Goal: Task Accomplishment & Management: Use online tool/utility

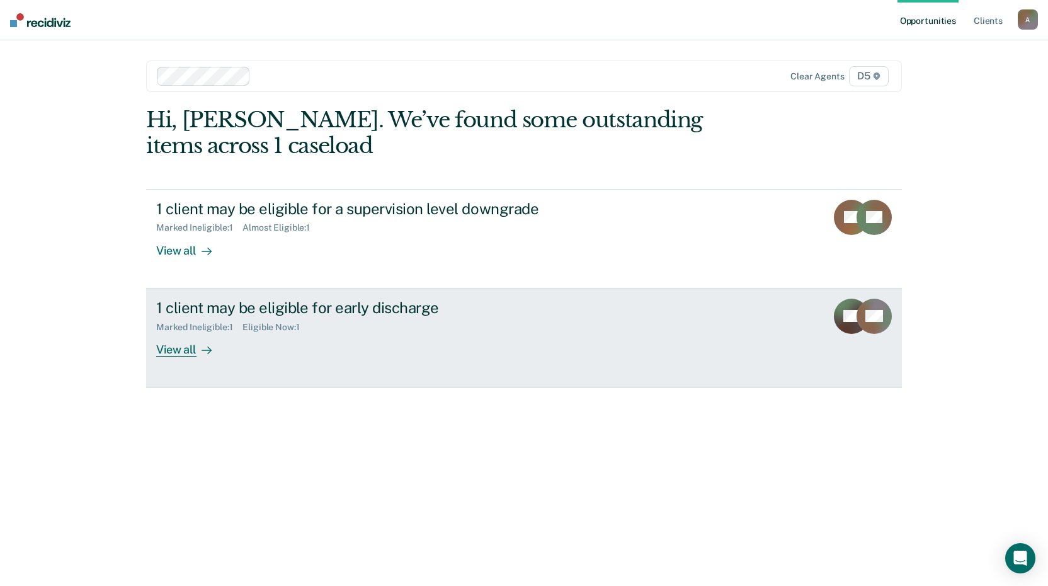
click at [197, 355] on div at bounding box center [204, 349] width 15 height 14
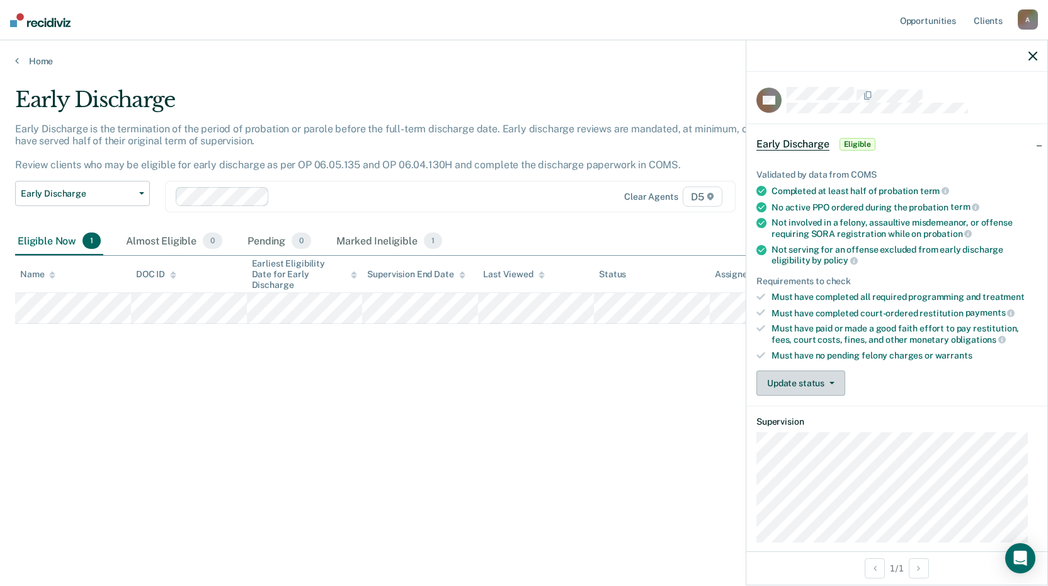
click at [815, 385] on button "Update status" at bounding box center [801, 382] width 89 height 25
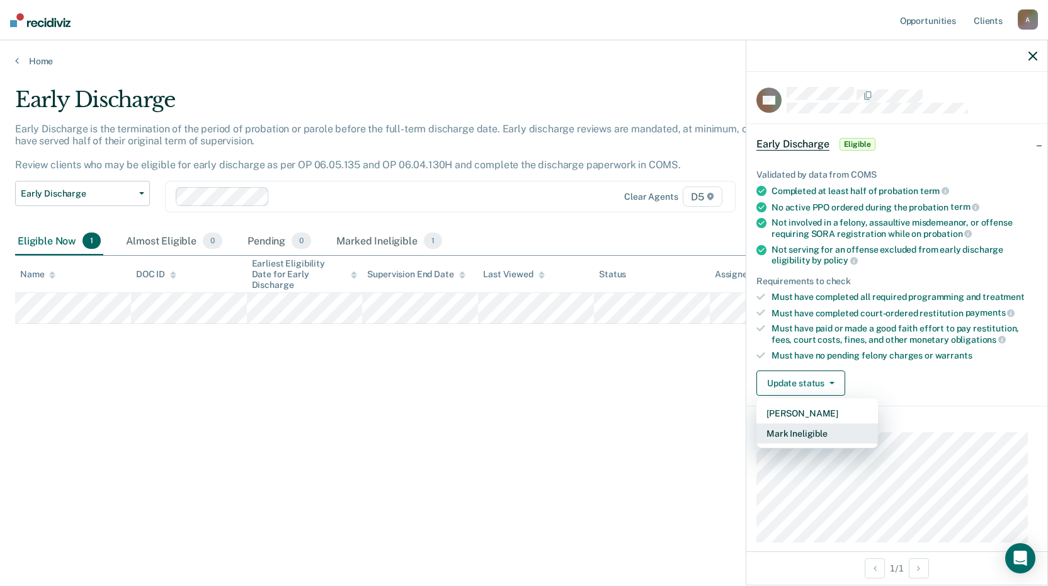
click at [821, 434] on button "Mark Ineligible" at bounding box center [818, 433] width 122 height 20
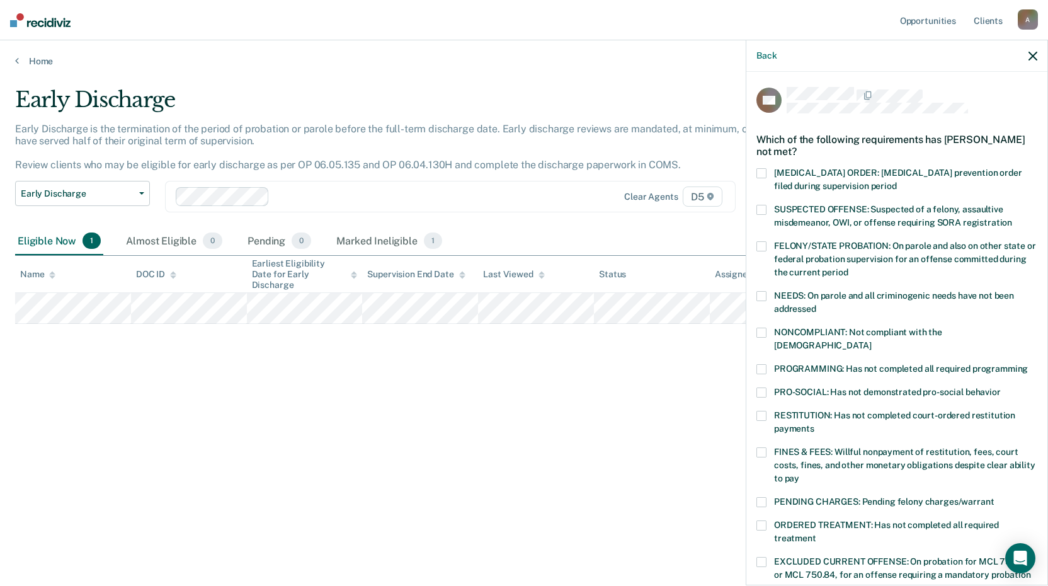
click at [762, 364] on span at bounding box center [762, 369] width 10 height 10
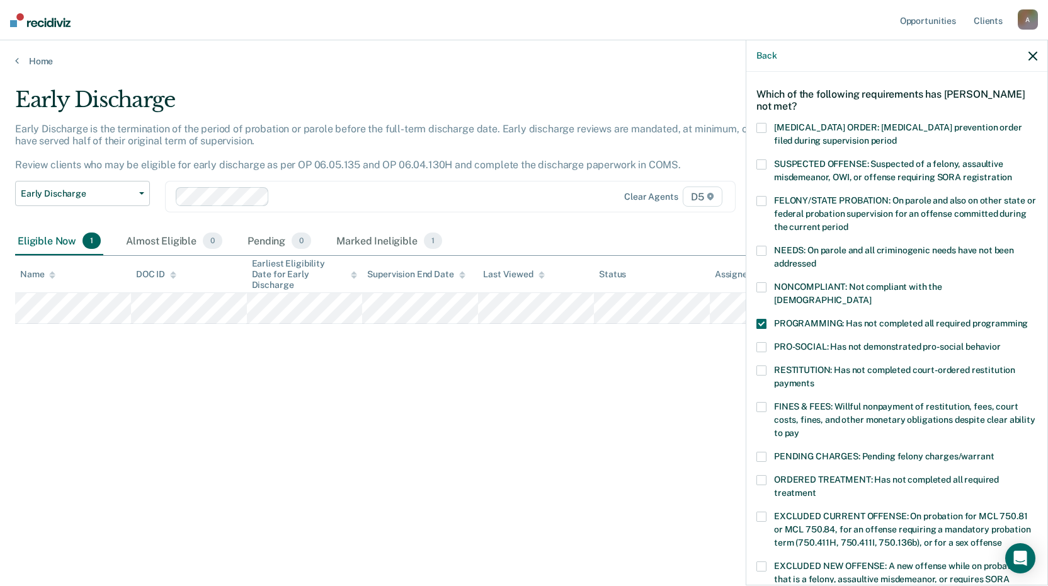
scroll to position [252, 0]
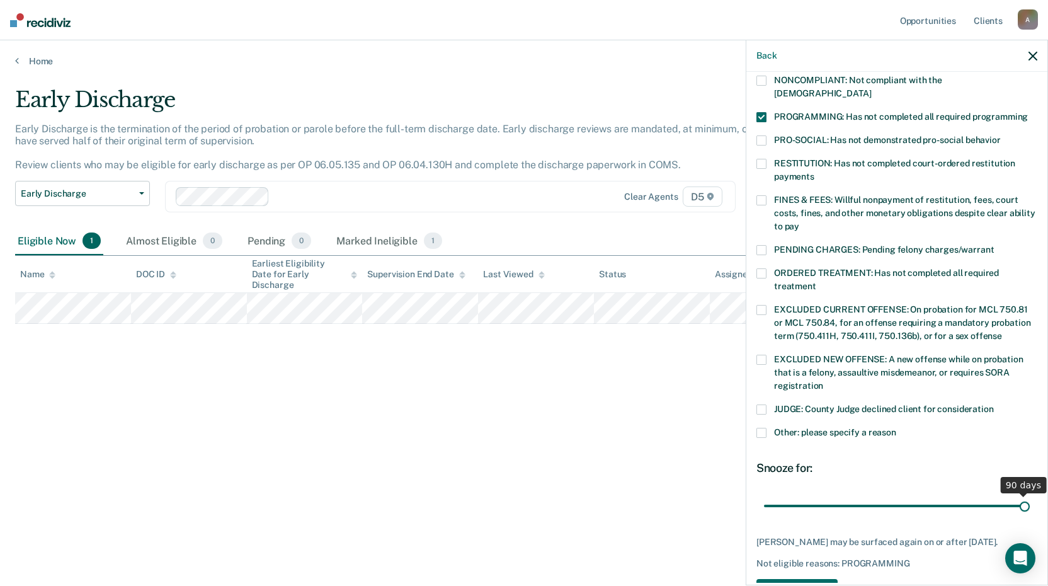
drag, startPoint x: 851, startPoint y: 489, endPoint x: 1019, endPoint y: 489, distance: 167.6
type input "90"
click at [1019, 495] on input "range" at bounding box center [897, 506] width 266 height 22
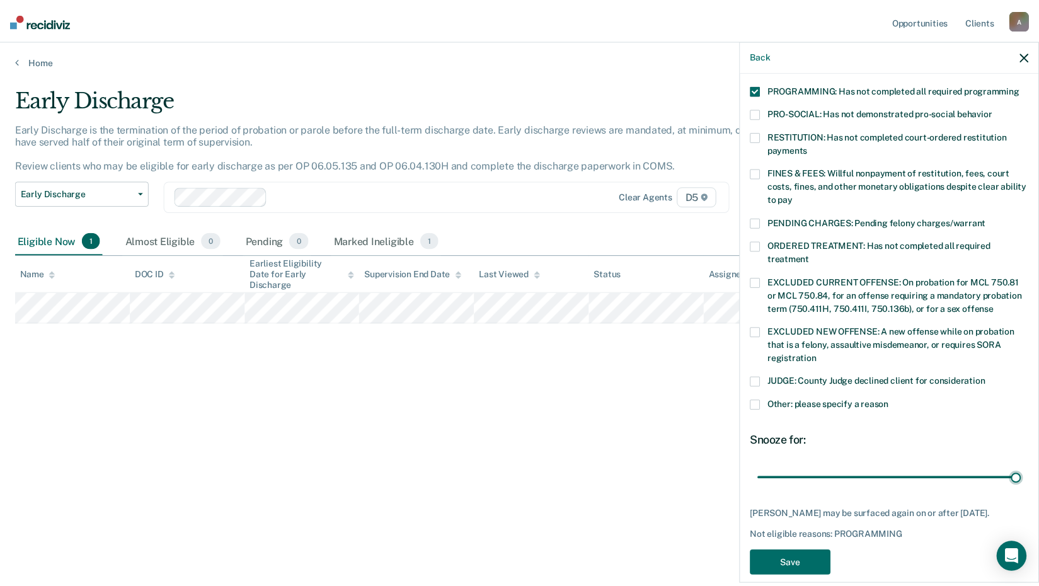
scroll to position [292, 0]
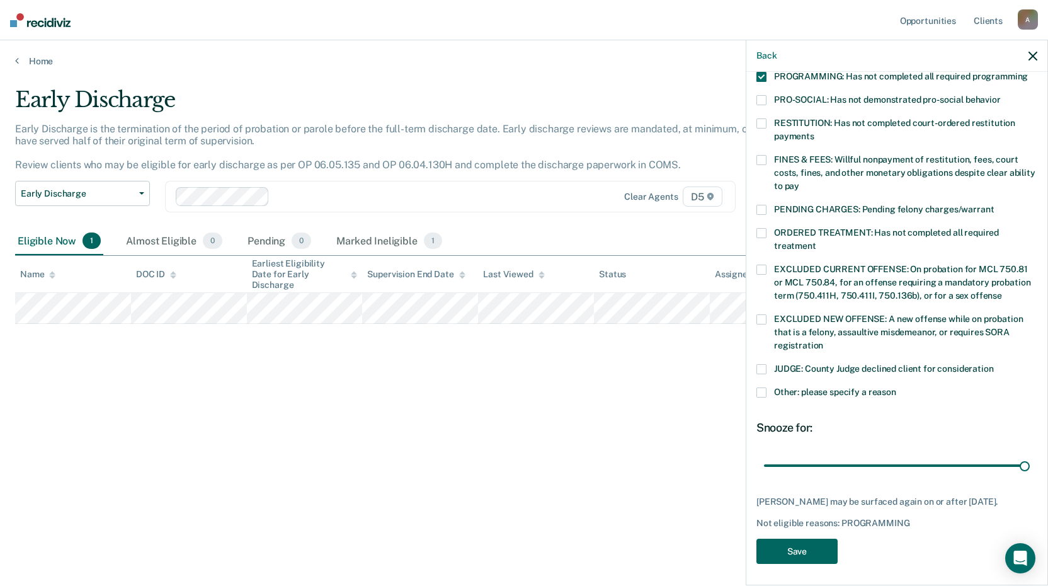
click at [802, 542] on button "Save" at bounding box center [797, 552] width 81 height 26
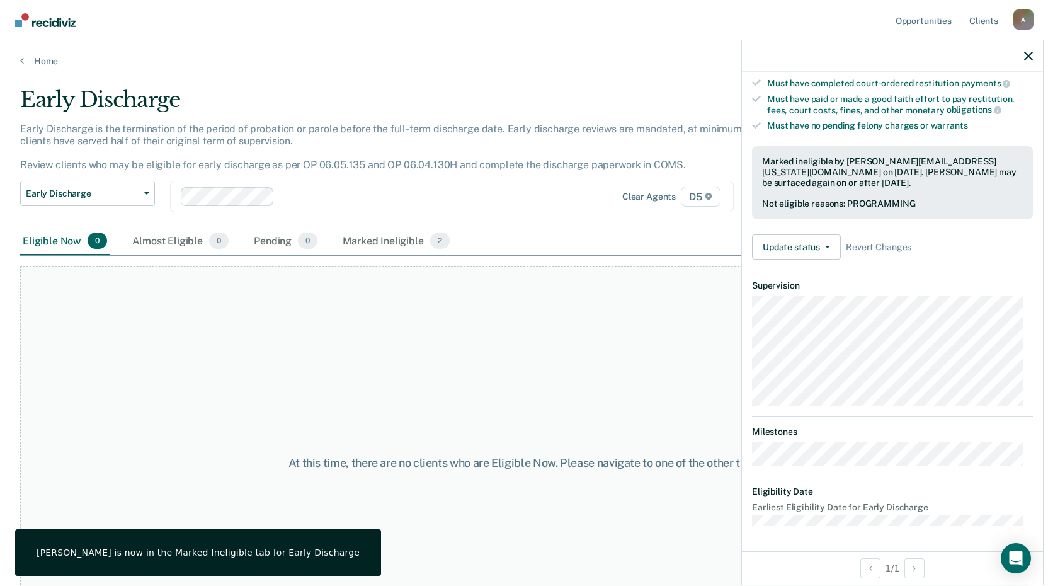
scroll to position [228, 0]
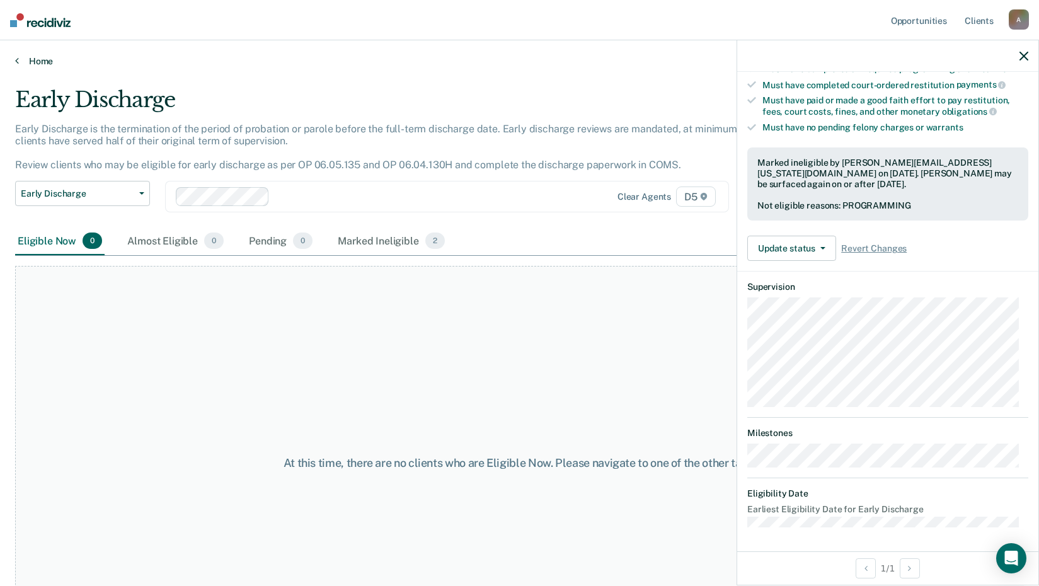
click at [38, 61] on link "Home" at bounding box center [519, 60] width 1009 height 11
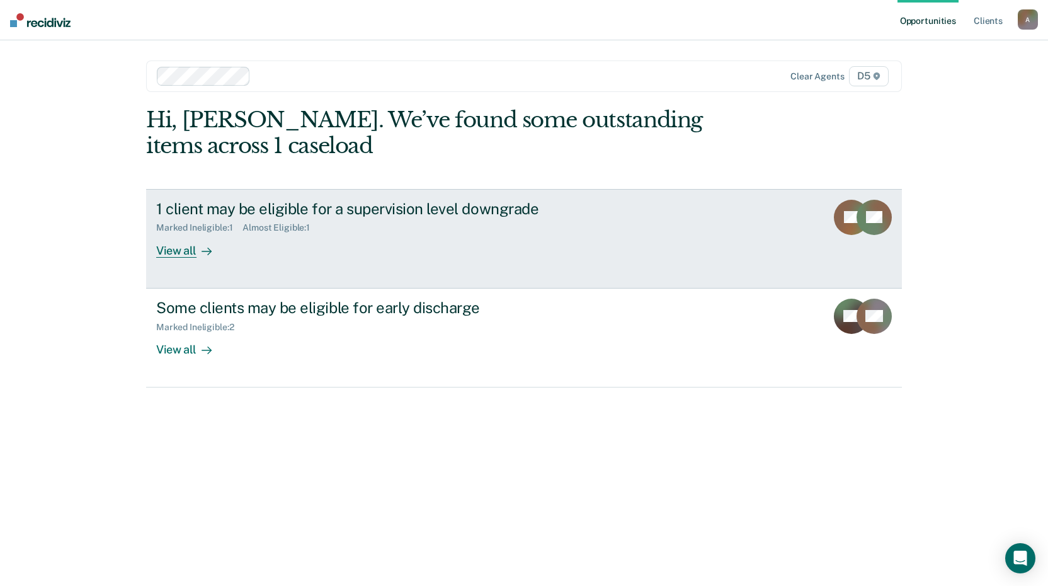
click at [170, 255] on div "View all" at bounding box center [191, 245] width 71 height 25
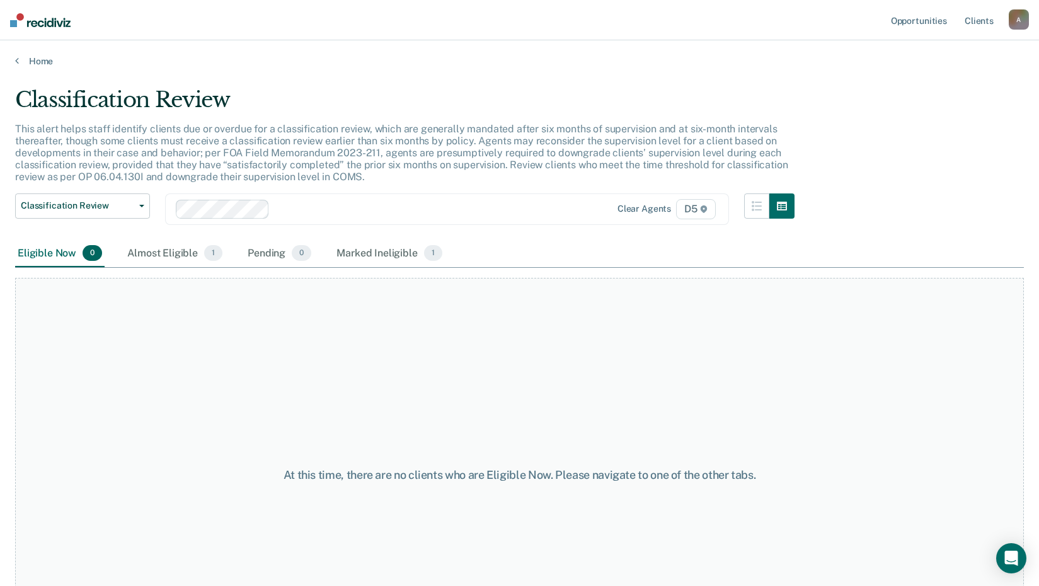
click at [45, 67] on main "Classification Review This alert helps staff identify clients due or overdue fo…" at bounding box center [519, 324] width 1039 height 515
click at [45, 63] on link "Home" at bounding box center [519, 60] width 1009 height 11
